Goal: Task Accomplishment & Management: Use online tool/utility

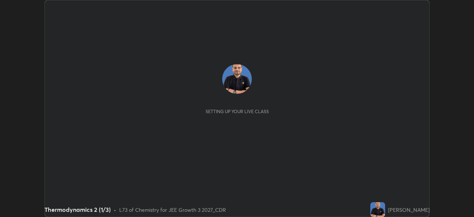
scroll to position [217, 474]
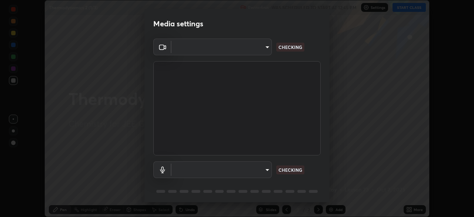
type input "f7d245abf0684c24fcfca86869c925f05e5e90ab47e824b3f573f0e27bb25b40"
click at [267, 172] on body "Erase all Thermodynamics 2 (1/3) Recording WAS SCHEDULED TO START AT 12:45 PM S…" at bounding box center [237, 108] width 474 height 217
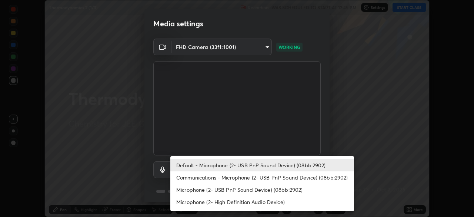
click at [259, 176] on li "Communications - Microphone (2- USB PnP Sound Device) (08bb:2902)" at bounding box center [262, 177] width 184 height 12
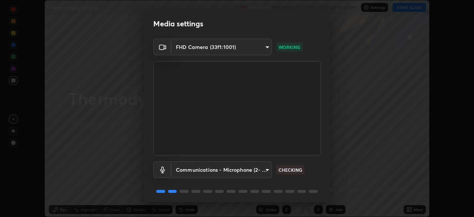
click at [247, 169] on body "Erase all Thermodynamics 2 (1/3) Recording WAS SCHEDULED TO START AT 12:45 PM S…" at bounding box center [237, 108] width 474 height 217
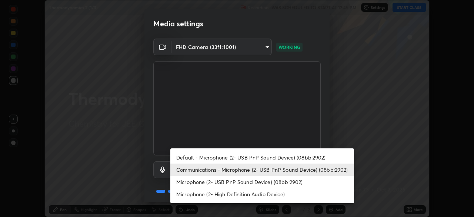
click at [247, 157] on li "Default - Microphone (2- USB PnP Sound Device) (08bb:2902)" at bounding box center [262, 157] width 184 height 12
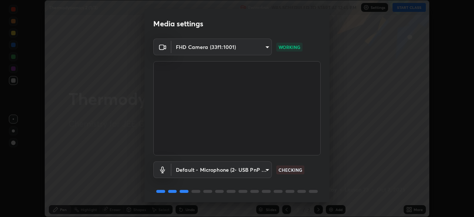
type input "default"
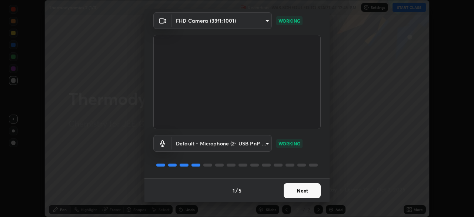
click at [298, 189] on button "Next" at bounding box center [302, 190] width 37 height 15
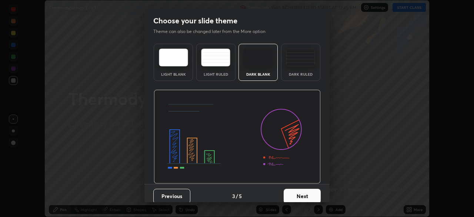
click at [297, 189] on button "Next" at bounding box center [302, 195] width 37 height 15
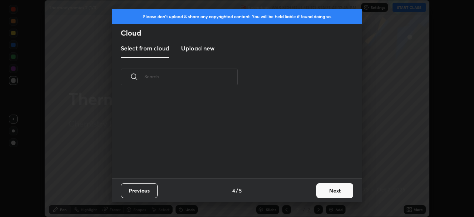
click at [295, 188] on div "Previous 4 / 5 Next" at bounding box center [237, 190] width 250 height 24
click at [295, 189] on div "Previous 4 / 5 Next" at bounding box center [237, 190] width 250 height 24
click at [294, 186] on div "Previous 4 / 5 Next" at bounding box center [237, 190] width 250 height 24
click at [328, 188] on button "Next" at bounding box center [334, 190] width 37 height 15
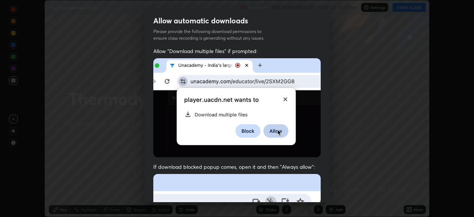
click at [233, 127] on img at bounding box center [236, 107] width 167 height 99
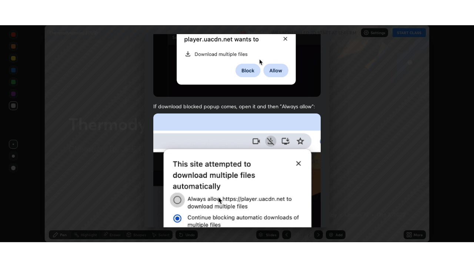
scroll to position [177, 0]
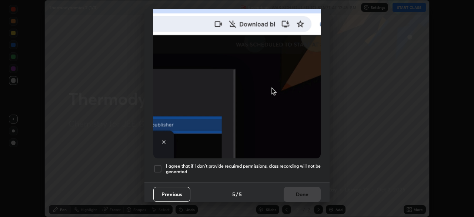
click at [223, 163] on h5 "I agree that if I don't provide required permissions, class recording will not …" at bounding box center [243, 168] width 155 height 11
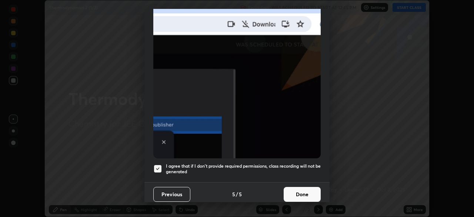
click at [297, 190] on button "Done" at bounding box center [302, 194] width 37 height 15
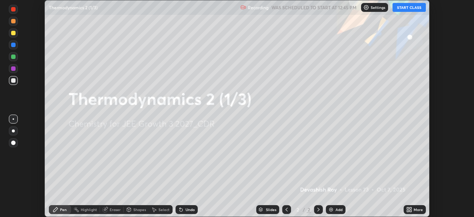
click at [401, 10] on button "START CLASS" at bounding box center [408, 7] width 33 height 9
click at [410, 210] on icon at bounding box center [410, 211] width 2 height 2
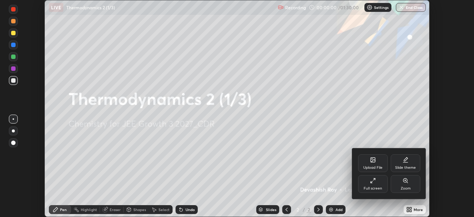
click at [375, 186] on div "Full screen" at bounding box center [373, 188] width 19 height 4
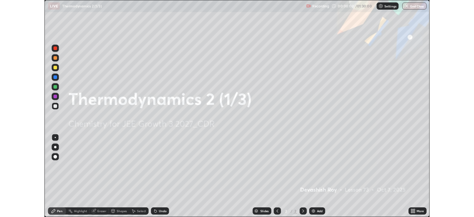
scroll to position [267, 474]
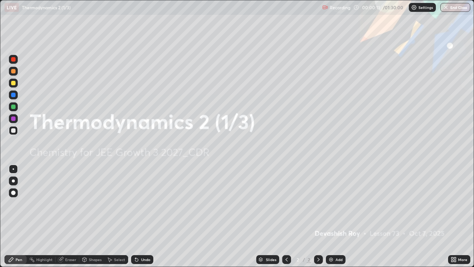
click at [336, 216] on div "Add" at bounding box center [338, 259] width 7 height 4
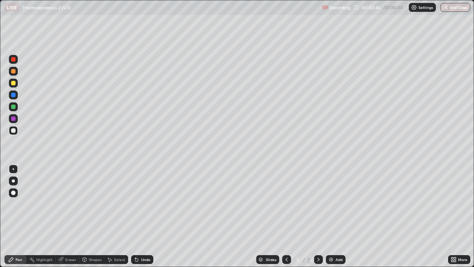
click at [92, 216] on div "Shapes" at bounding box center [95, 259] width 13 height 4
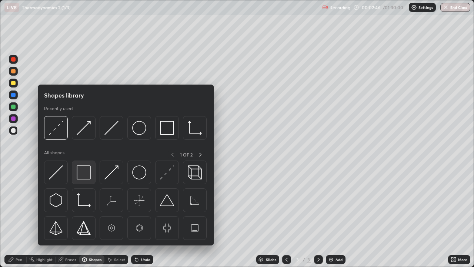
click at [82, 174] on img at bounding box center [84, 172] width 14 height 14
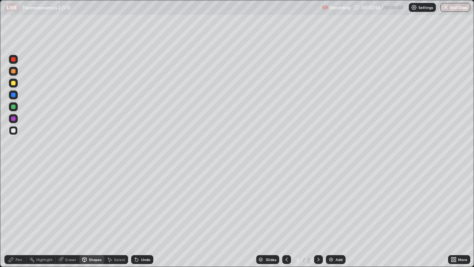
click at [90, 216] on div "Shapes" at bounding box center [91, 259] width 25 height 9
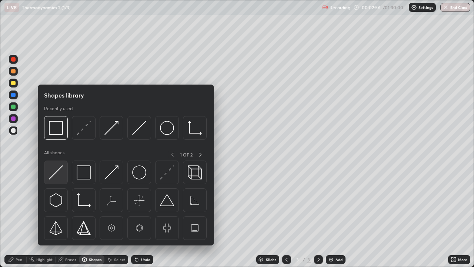
click at [55, 173] on img at bounding box center [56, 172] width 14 height 14
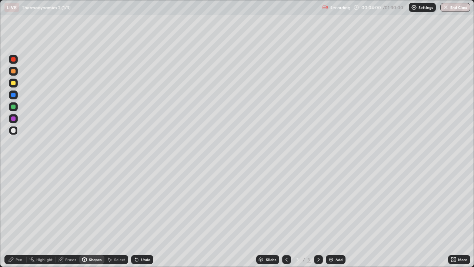
click at [16, 216] on div "Pen" at bounding box center [19, 259] width 7 height 4
click at [16, 86] on div at bounding box center [13, 82] width 9 height 9
click at [16, 133] on div at bounding box center [13, 130] width 9 height 9
click at [120, 216] on div "Select" at bounding box center [119, 259] width 11 height 4
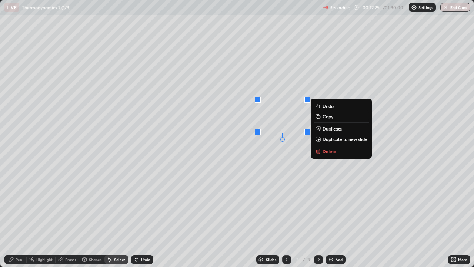
click at [214, 170] on div "0 ° Undo Copy Duplicate Duplicate to new slide Delete" at bounding box center [236, 133] width 473 height 266
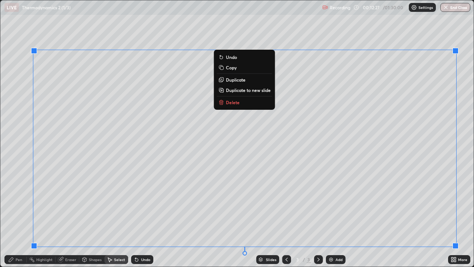
click at [21, 216] on div "Erase all" at bounding box center [13, 133] width 18 height 237
click at [18, 216] on div "Pen" at bounding box center [19, 259] width 7 height 4
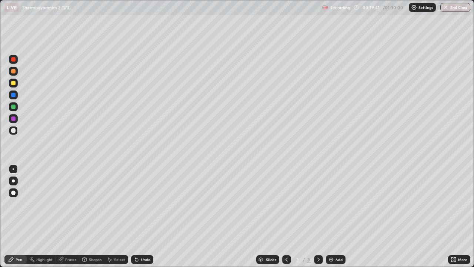
click at [118, 216] on div "Select" at bounding box center [119, 259] width 11 height 4
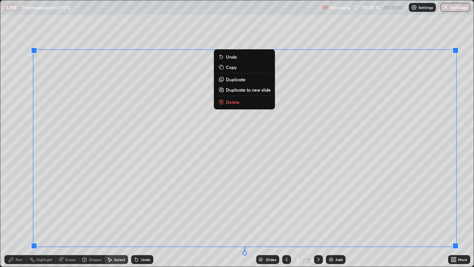
click at [249, 89] on p "Duplicate to new slide" at bounding box center [248, 90] width 45 height 6
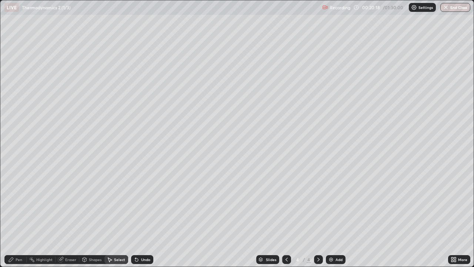
click at [86, 216] on icon at bounding box center [84, 259] width 6 height 6
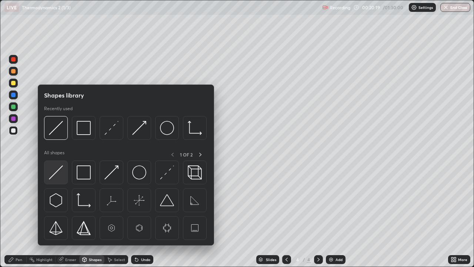
click at [58, 173] on img at bounding box center [56, 172] width 14 height 14
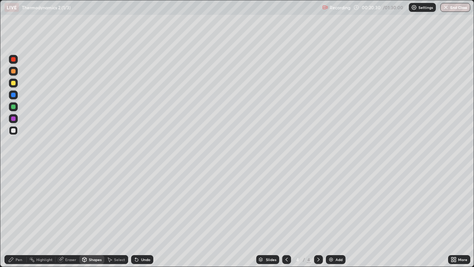
click at [21, 216] on div "Pen" at bounding box center [15, 259] width 22 height 9
click at [286, 216] on icon at bounding box center [287, 259] width 6 height 6
click at [318, 216] on icon at bounding box center [318, 259] width 6 height 6
click at [139, 216] on div "Undo" at bounding box center [142, 259] width 22 height 9
click at [285, 216] on icon at bounding box center [287, 259] width 6 height 6
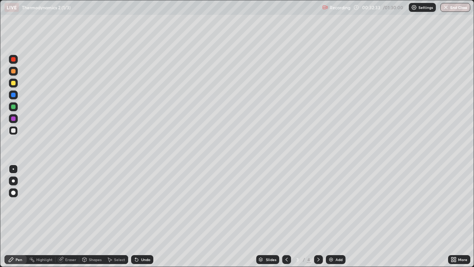
click at [318, 216] on icon at bounding box center [318, 259] width 6 height 6
click at [286, 216] on icon at bounding box center [287, 259] width 6 height 6
click at [118, 216] on div "Select" at bounding box center [119, 259] width 11 height 4
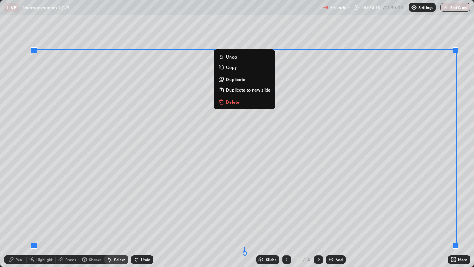
click at [228, 66] on p "Copy" at bounding box center [231, 67] width 11 height 6
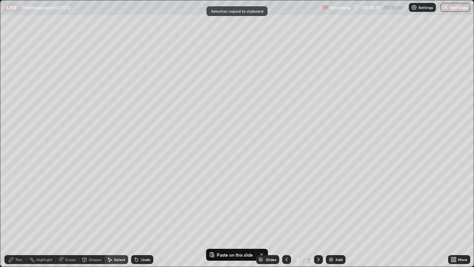
click at [318, 216] on icon at bounding box center [318, 259] width 6 height 6
click at [317, 216] on icon at bounding box center [318, 259] width 6 height 6
click at [337, 216] on div "Add" at bounding box center [338, 259] width 7 height 4
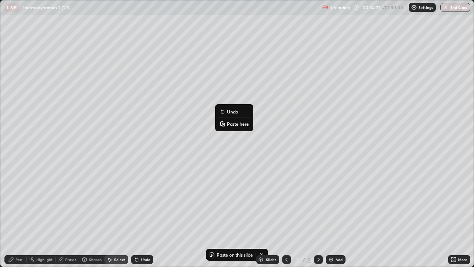
click at [234, 124] on p "Paste here" at bounding box center [238, 124] width 22 height 6
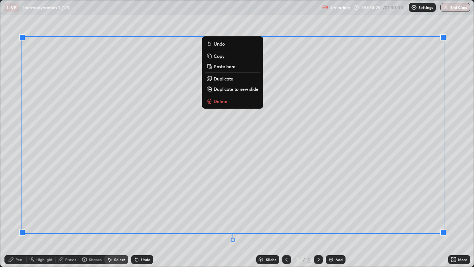
click at [452, 181] on div "0 ° Undo Copy Paste here Duplicate Duplicate to new slide Delete" at bounding box center [236, 133] width 473 height 266
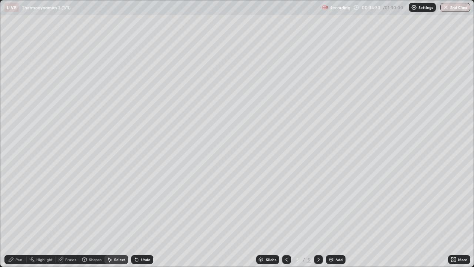
click at [89, 216] on div "Shapes" at bounding box center [95, 259] width 13 height 4
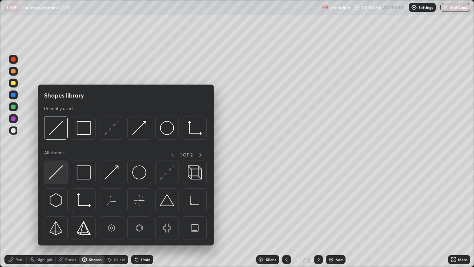
click at [56, 174] on img at bounding box center [56, 172] width 14 height 14
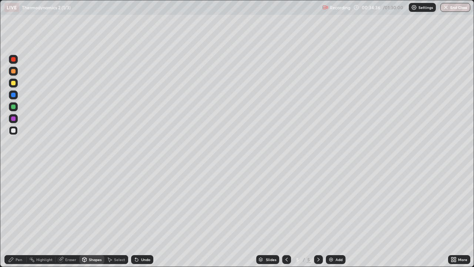
click at [93, 216] on div "Shapes" at bounding box center [95, 259] width 13 height 4
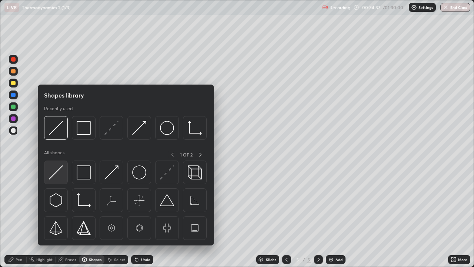
click at [60, 173] on img at bounding box center [56, 172] width 14 height 14
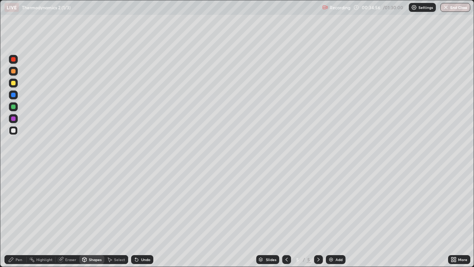
click at [20, 216] on div "Pen" at bounding box center [19, 259] width 7 height 4
click at [144, 216] on div "Undo" at bounding box center [145, 259] width 9 height 4
click at [145, 216] on div "Undo" at bounding box center [145, 259] width 9 height 4
click at [147, 216] on div "Undo" at bounding box center [145, 259] width 9 height 4
click at [150, 216] on div "Undo" at bounding box center [142, 259] width 22 height 9
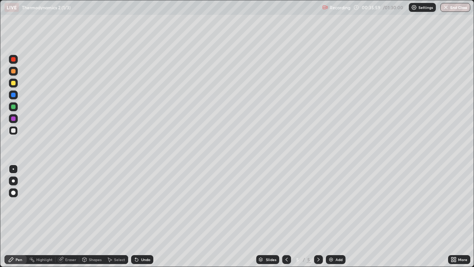
click at [150, 216] on div "Undo" at bounding box center [142, 259] width 22 height 9
click at [148, 216] on div "Undo" at bounding box center [142, 259] width 22 height 9
click at [147, 216] on div "Undo" at bounding box center [142, 259] width 22 height 9
click at [145, 216] on div "Undo" at bounding box center [142, 259] width 22 height 9
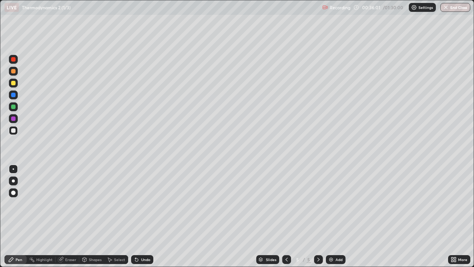
click at [147, 216] on div "Undo" at bounding box center [142, 259] width 22 height 9
click at [145, 216] on div "Undo" at bounding box center [145, 259] width 9 height 4
click at [147, 216] on div "Undo" at bounding box center [145, 259] width 9 height 4
click at [140, 216] on div "Undo" at bounding box center [142, 259] width 22 height 9
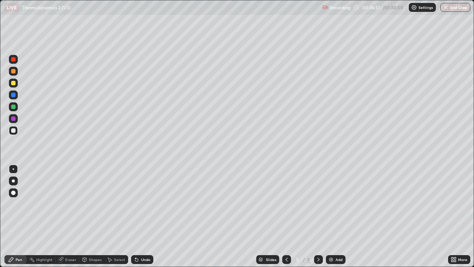
click at [141, 216] on div "Undo" at bounding box center [145, 259] width 9 height 4
click at [145, 216] on div "Undo" at bounding box center [145, 259] width 9 height 4
click at [141, 216] on div "Undo" at bounding box center [145, 259] width 9 height 4
click at [91, 216] on div "Shapes" at bounding box center [95, 259] width 13 height 4
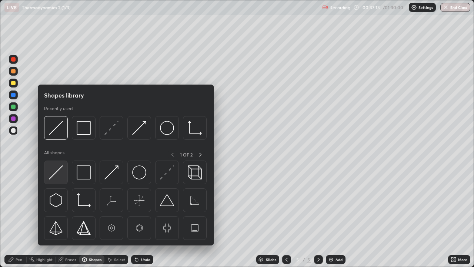
click at [56, 177] on img at bounding box center [56, 172] width 14 height 14
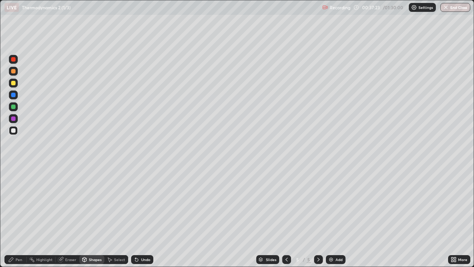
click at [19, 216] on div "Pen" at bounding box center [19, 259] width 7 height 4
click at [455, 216] on icon at bounding box center [455, 261] width 2 height 2
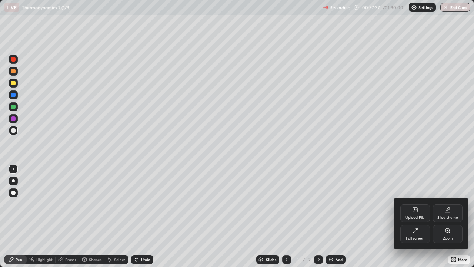
click at [414, 216] on div "Full screen" at bounding box center [415, 234] width 30 height 18
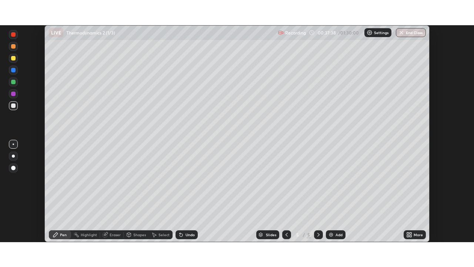
scroll to position [36805, 36548]
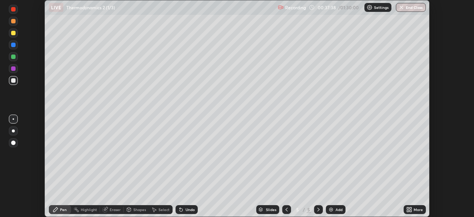
click at [413, 207] on div "More" at bounding box center [415, 209] width 22 height 9
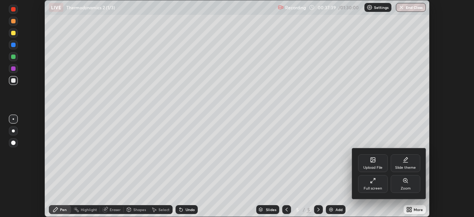
click at [374, 184] on div "Full screen" at bounding box center [373, 184] width 30 height 18
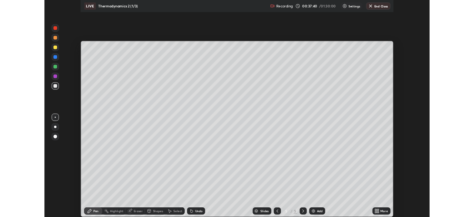
scroll to position [267, 474]
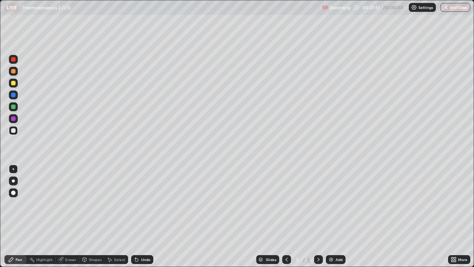
click at [68, 216] on div "Eraser" at bounding box center [70, 259] width 11 height 4
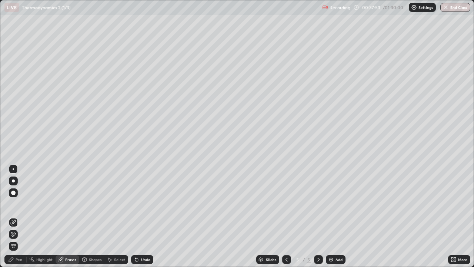
click at [14, 216] on div "Pen" at bounding box center [15, 259] width 22 height 9
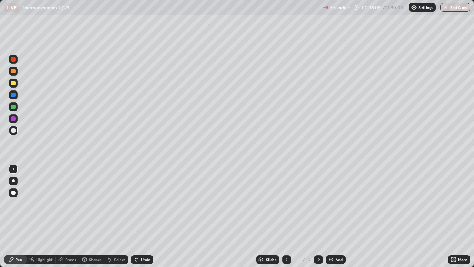
click at [285, 216] on icon at bounding box center [287, 259] width 6 height 6
click at [317, 216] on icon at bounding box center [318, 259] width 6 height 6
click at [93, 216] on div "Shapes" at bounding box center [95, 259] width 13 height 4
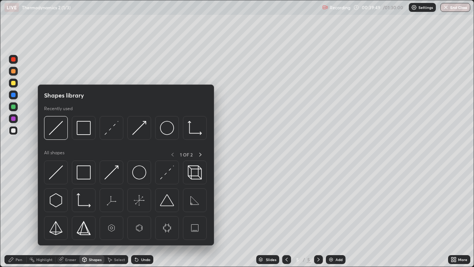
click at [23, 216] on div "Pen" at bounding box center [15, 259] width 22 height 9
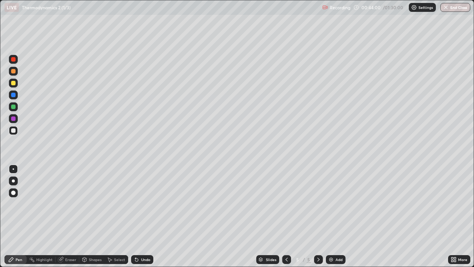
click at [335, 216] on div "Add" at bounding box center [338, 259] width 7 height 4
click at [13, 83] on div at bounding box center [13, 83] width 4 height 4
click at [15, 134] on div at bounding box center [13, 130] width 9 height 9
click at [13, 83] on div at bounding box center [13, 83] width 4 height 4
click at [14, 130] on div at bounding box center [13, 130] width 4 height 4
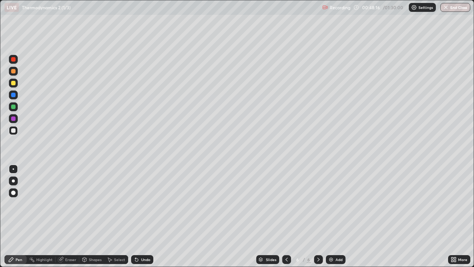
click at [144, 216] on div "Undo" at bounding box center [145, 259] width 9 height 4
click at [142, 216] on div "Undo" at bounding box center [142, 259] width 22 height 9
click at [120, 216] on div "Select" at bounding box center [119, 259] width 11 height 4
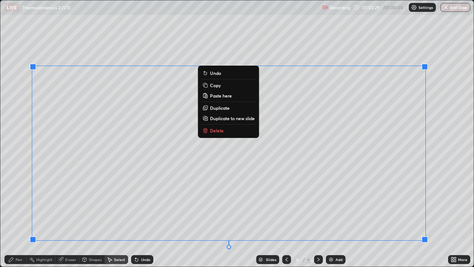
click at [241, 130] on button "Delete" at bounding box center [228, 130] width 55 height 9
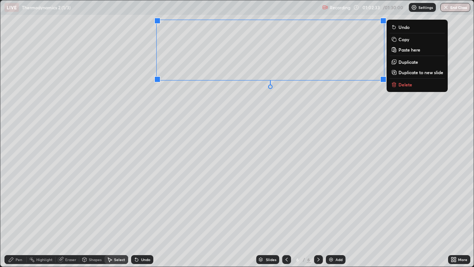
click at [401, 86] on p "Delete" at bounding box center [405, 84] width 14 height 6
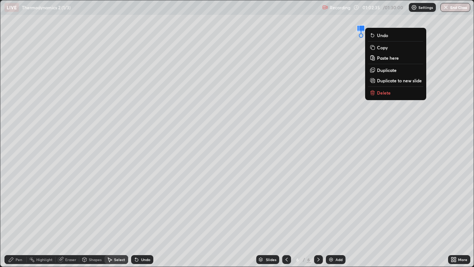
click at [384, 94] on p "Delete" at bounding box center [384, 93] width 14 height 6
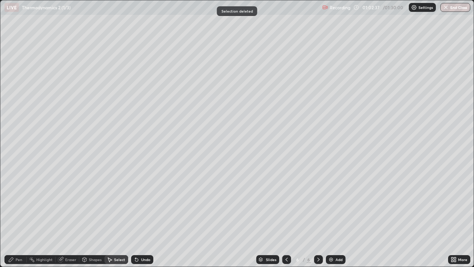
click at [452, 216] on icon at bounding box center [452, 261] width 2 height 2
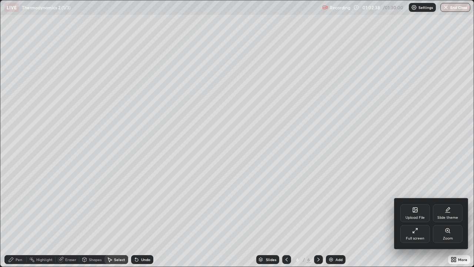
click at [415, 216] on div "Full screen" at bounding box center [415, 234] width 30 height 18
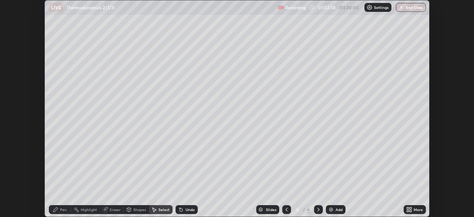
scroll to position [36805, 36548]
click at [409, 9] on button "End Class" at bounding box center [411, 7] width 29 height 9
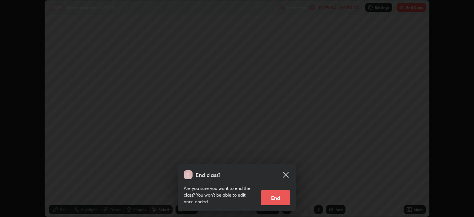
click at [277, 196] on button "End" at bounding box center [276, 197] width 30 height 15
